Goal: Information Seeking & Learning: Learn about a topic

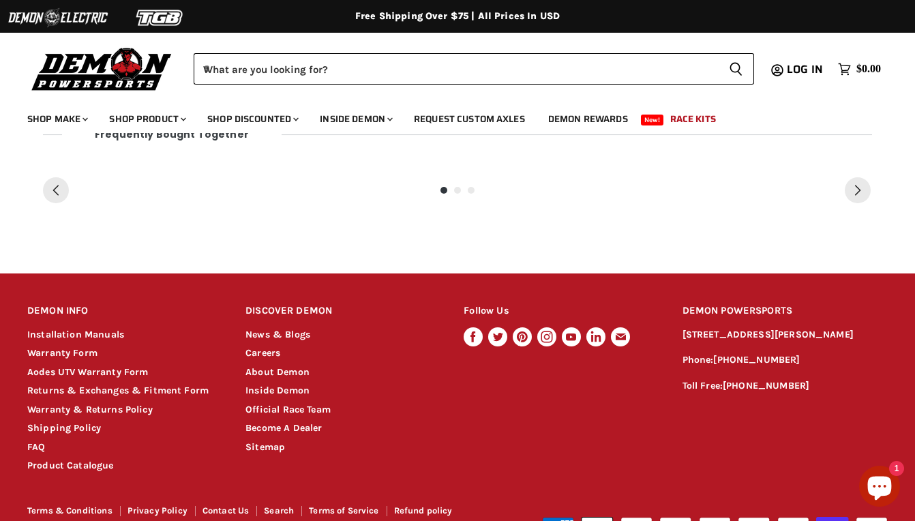
scroll to position [1100, 0]
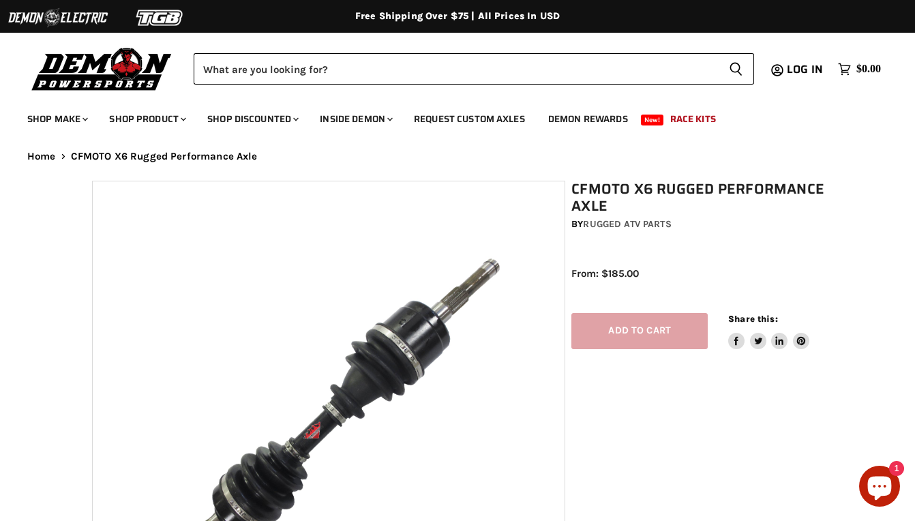
select select "******"
